Goal: Navigation & Orientation: Find specific page/section

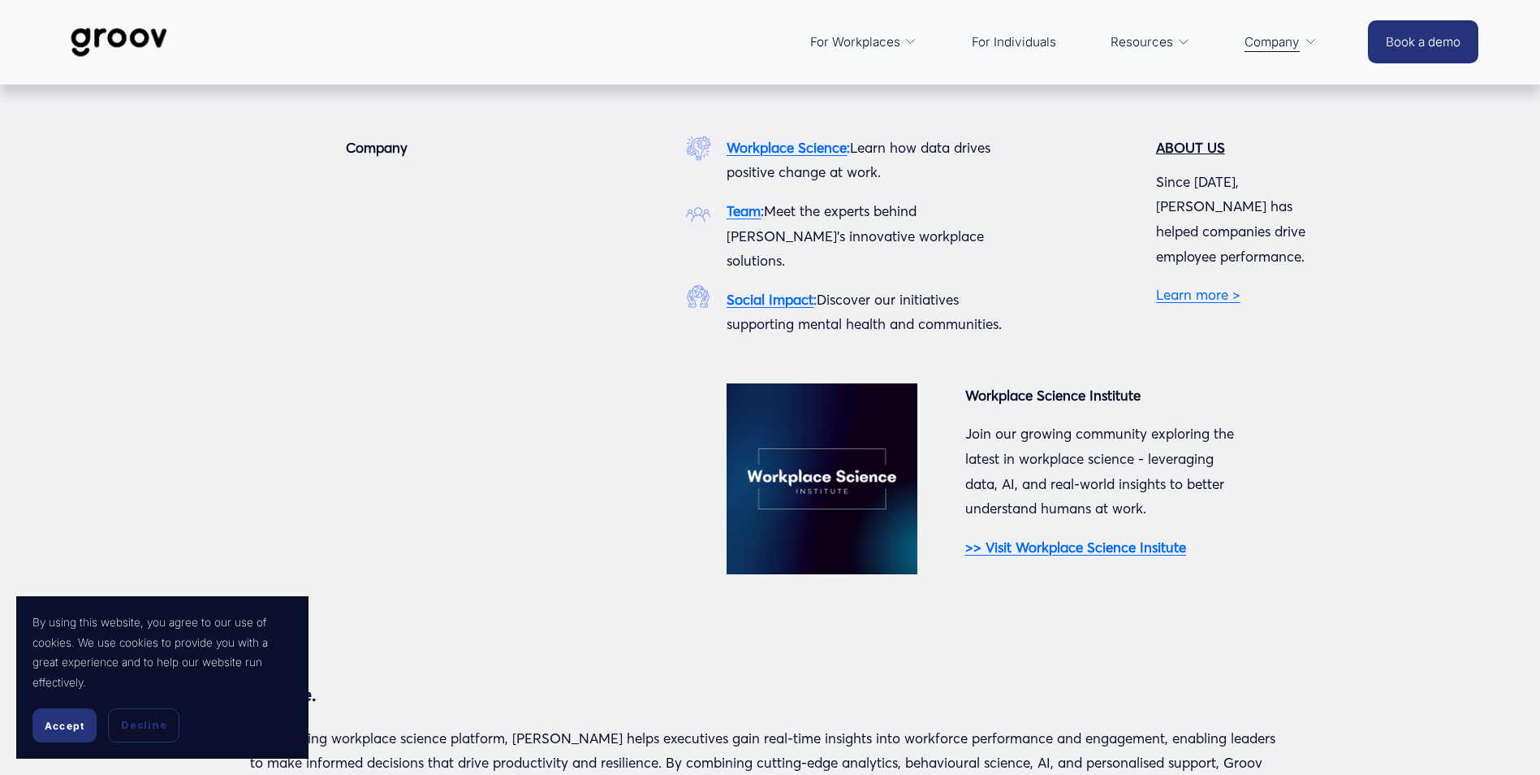
click at [1285, 50] on span "Company" at bounding box center [1272, 42] width 55 height 23
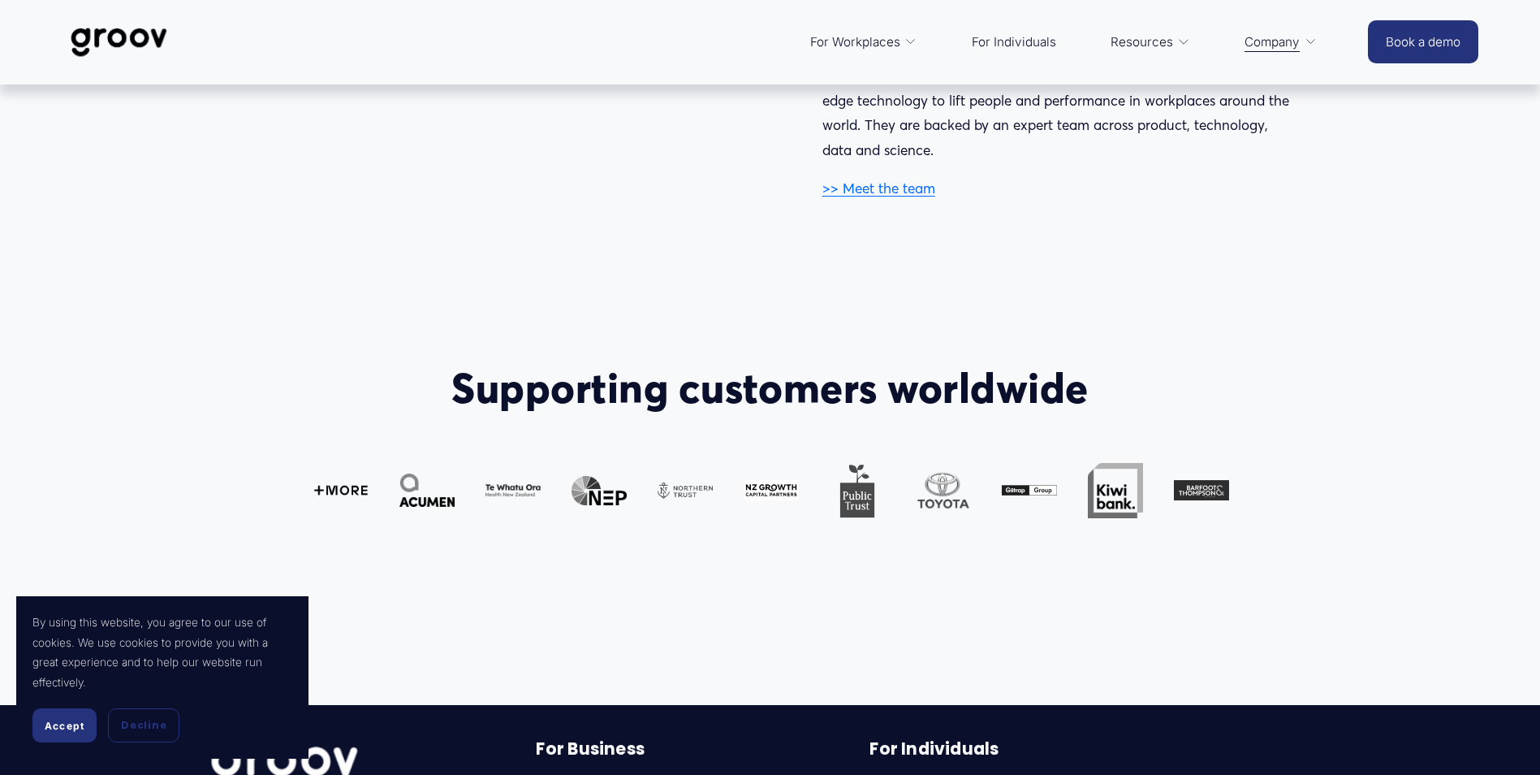
scroll to position [1055, 0]
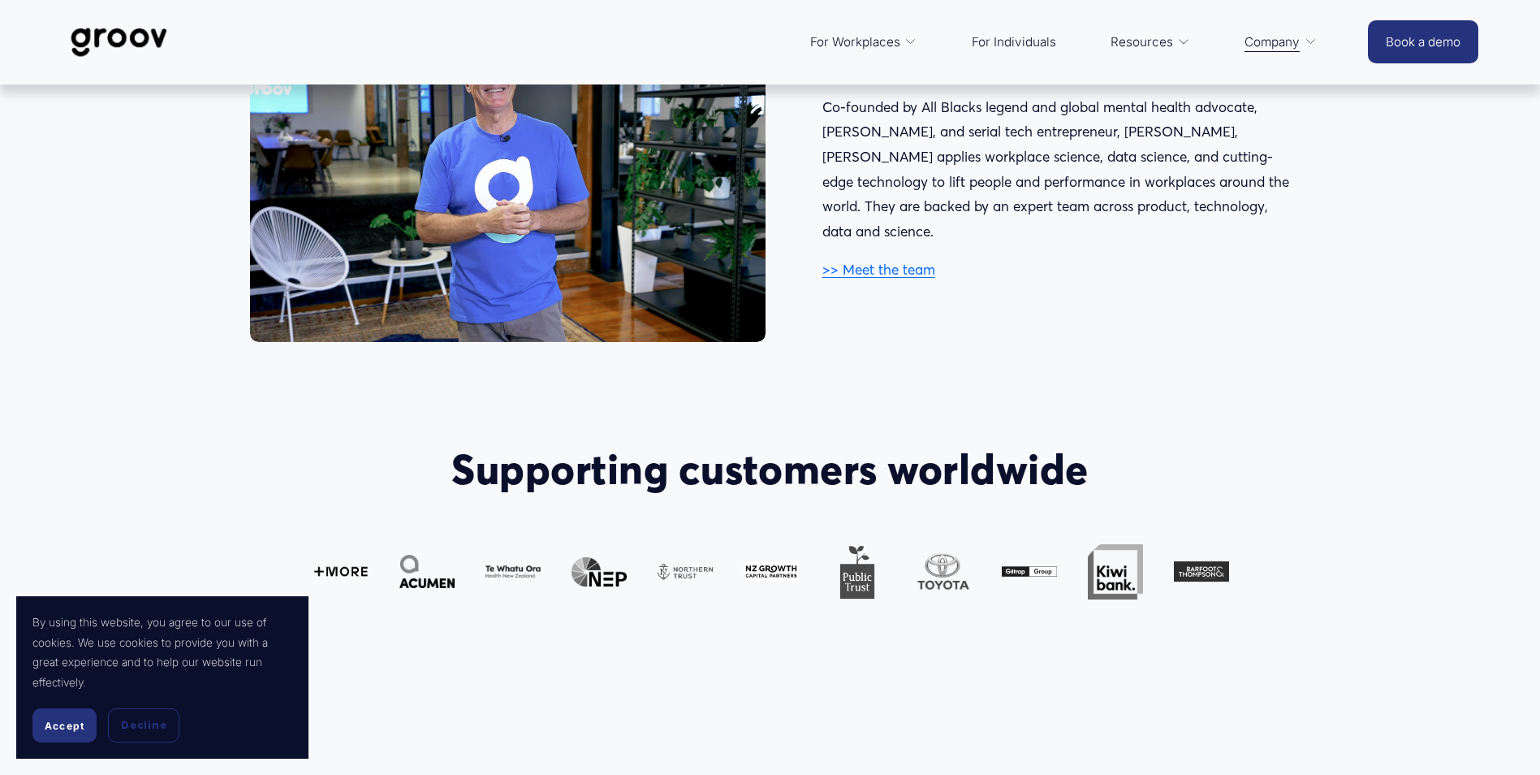
click at [859, 261] on link ">> Meet the team" at bounding box center [878, 269] width 113 height 17
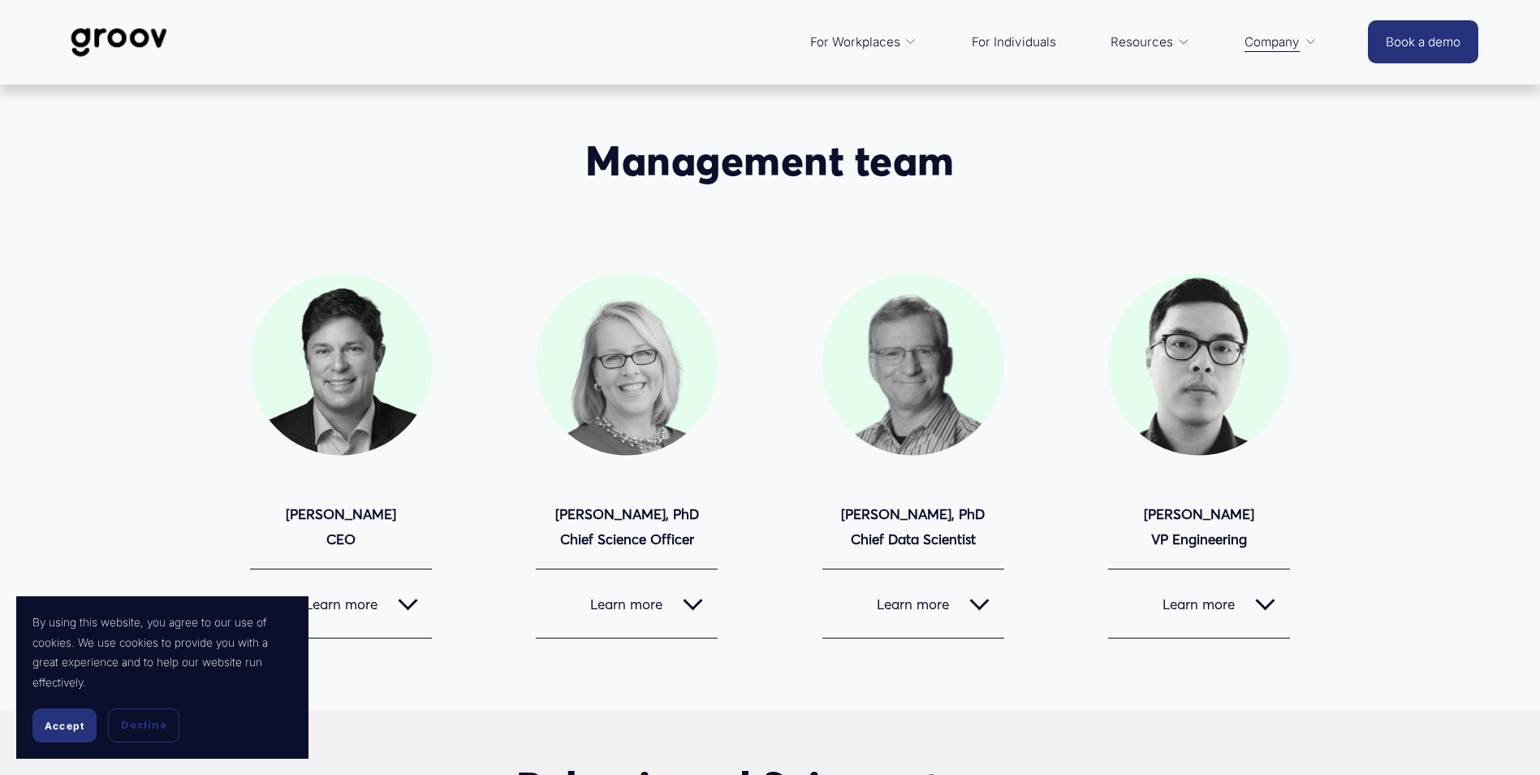
click at [77, 726] on span "Accept" at bounding box center [65, 725] width 40 height 12
